Goal: Information Seeking & Learning: Check status

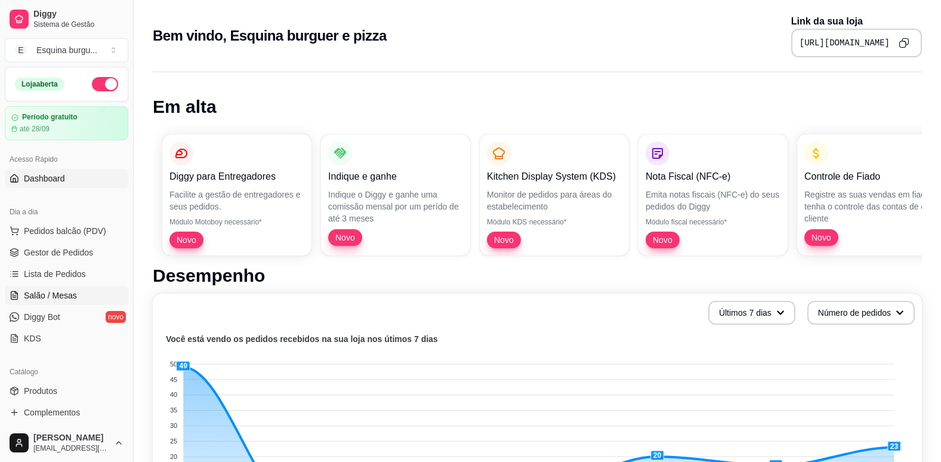
click at [60, 296] on span "Salão / Mesas" at bounding box center [50, 295] width 53 height 12
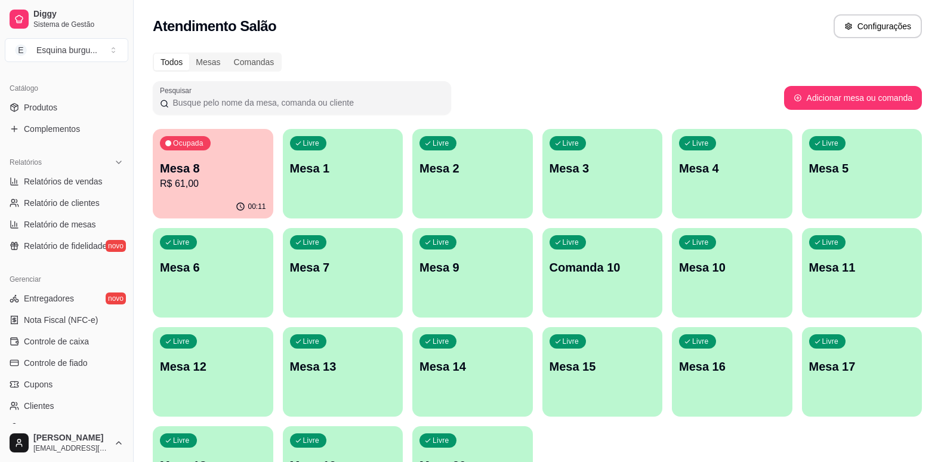
scroll to position [284, 0]
click at [76, 188] on link "Relatórios de vendas" at bounding box center [66, 180] width 123 height 19
select select "ALL"
select select "0"
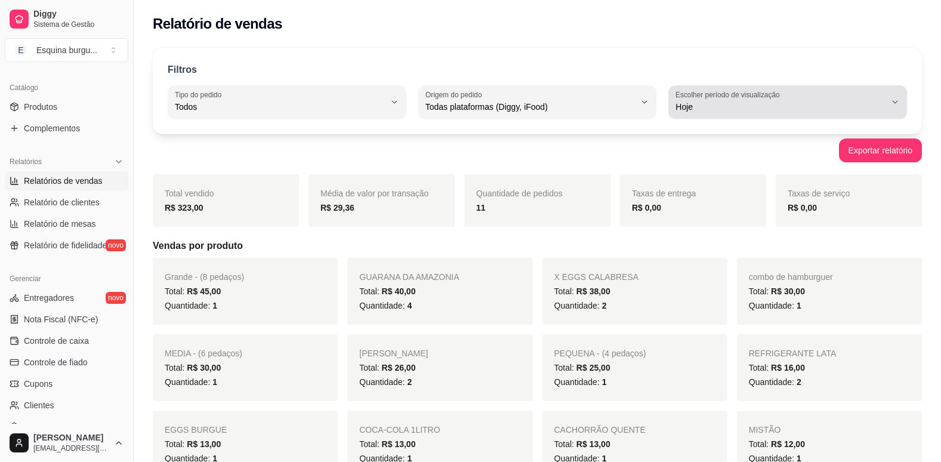
click at [798, 93] on div "Hoje" at bounding box center [780, 102] width 210 height 24
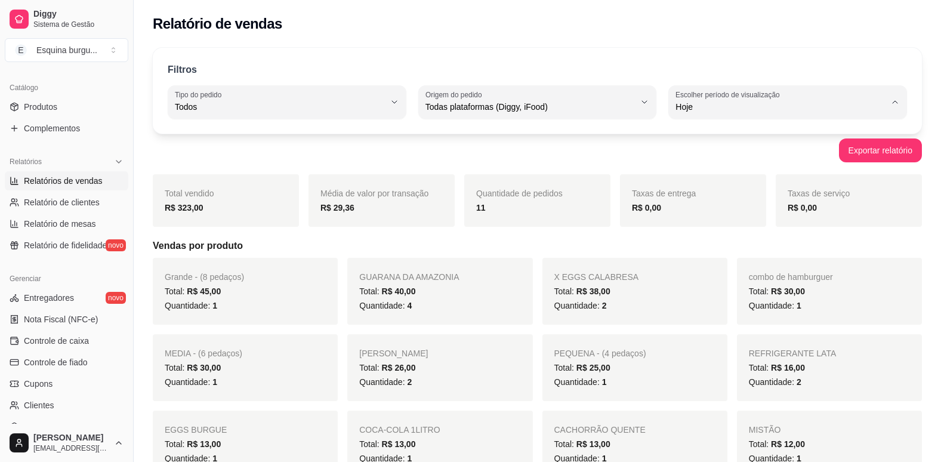
click at [724, 262] on li "Customizado" at bounding box center [787, 252] width 219 height 18
type input "-1"
select select "-1"
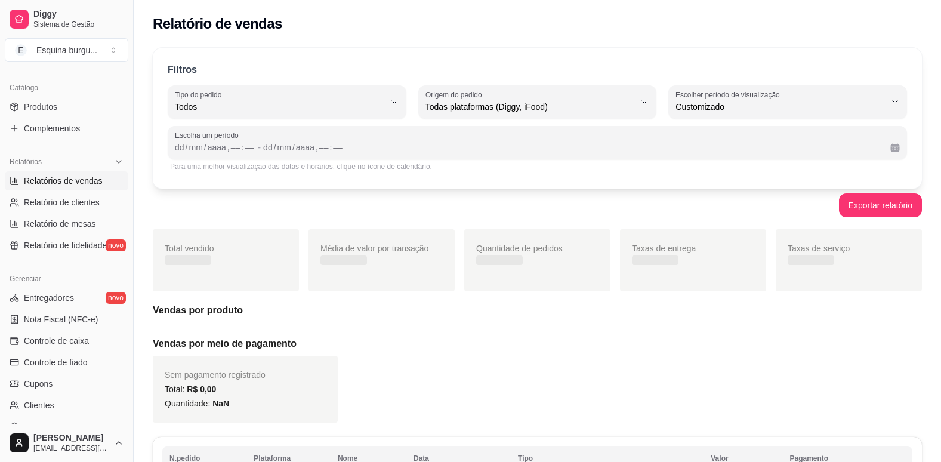
scroll to position [11, 0]
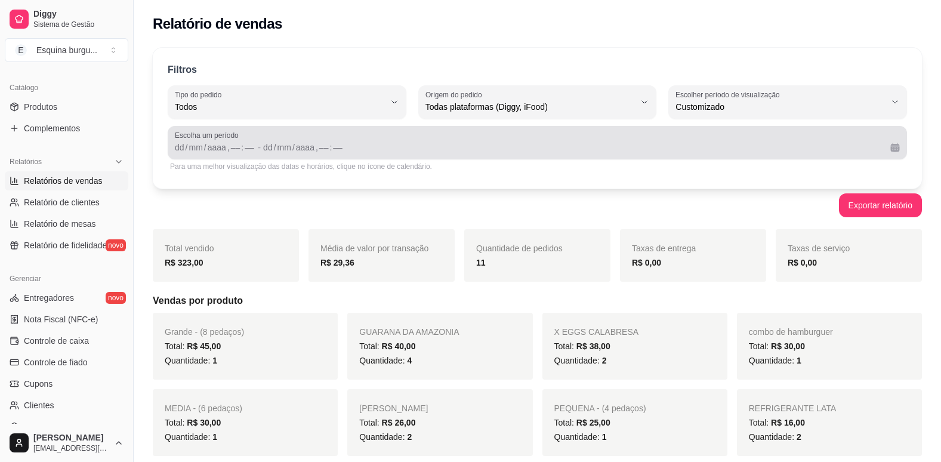
click at [209, 133] on span "Escolha um período" at bounding box center [537, 136] width 725 height 10
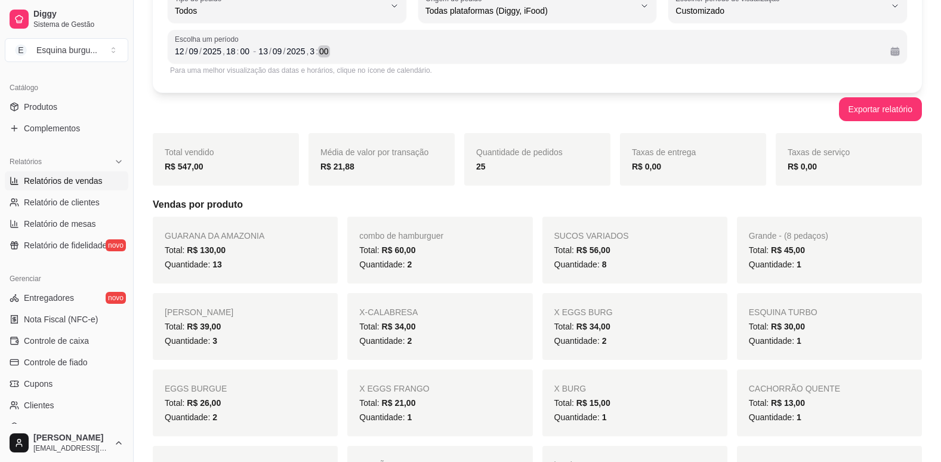
scroll to position [0, 0]
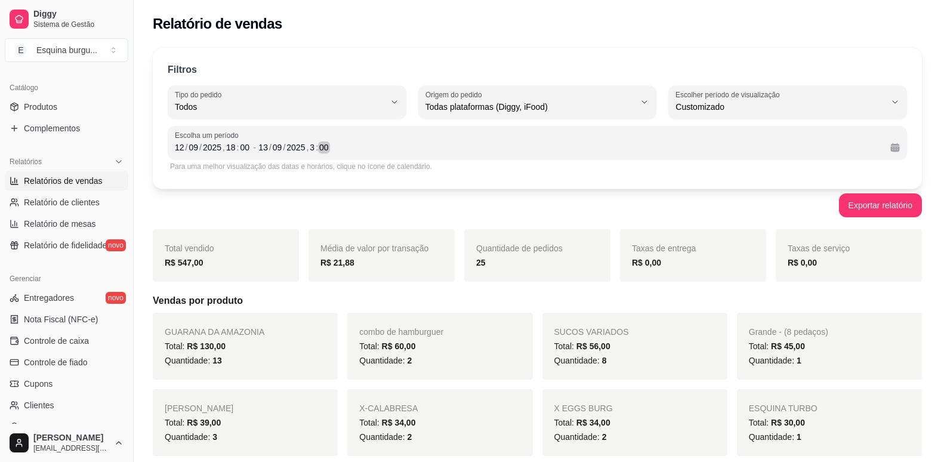
click at [331, 146] on div "13 / 09 / 2025 , 3 : 00" at bounding box center [569, 147] width 622 height 14
click at [318, 144] on div "00" at bounding box center [324, 147] width 12 height 12
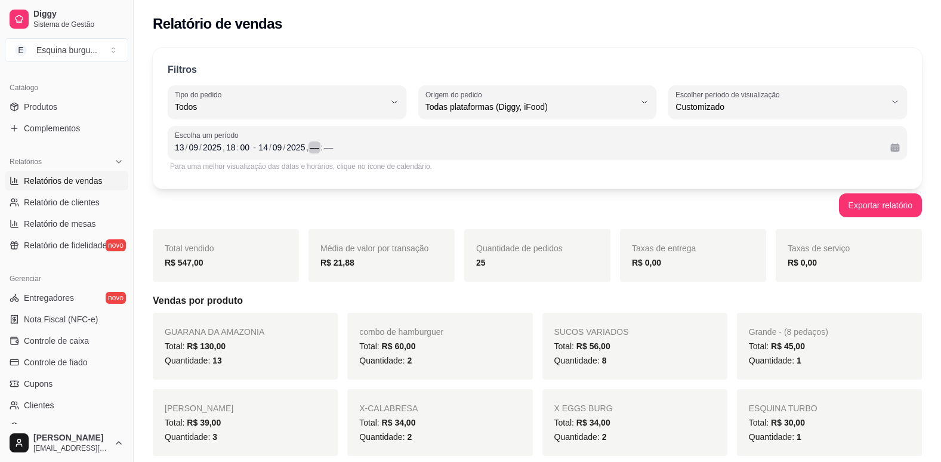
click at [319, 146] on div ":" at bounding box center [321, 147] width 5 height 12
click at [397, 316] on div "Grande - (8 pedaços) Total: R$ 105,00 Quantidade: 2" at bounding box center [439, 346] width 185 height 67
click at [183, 152] on div "dd" at bounding box center [180, 147] width 12 height 12
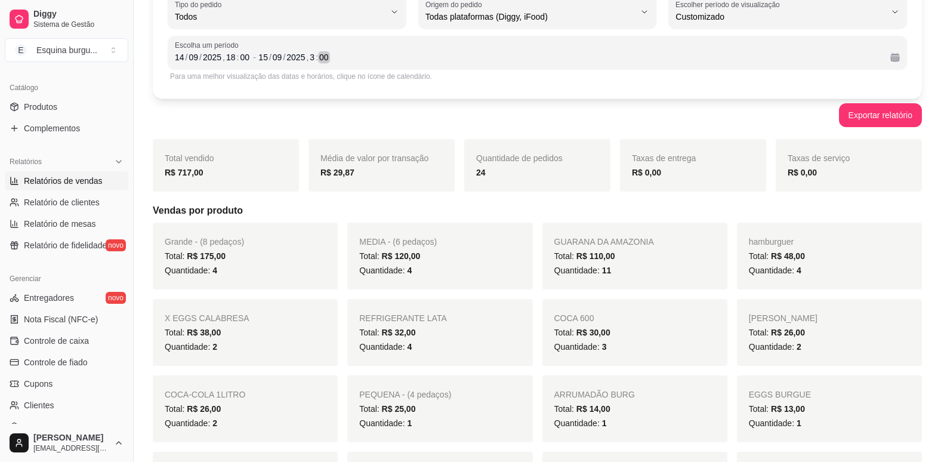
scroll to position [91, 0]
